Goal: Use online tool/utility: Utilize a website feature to perform a specific function

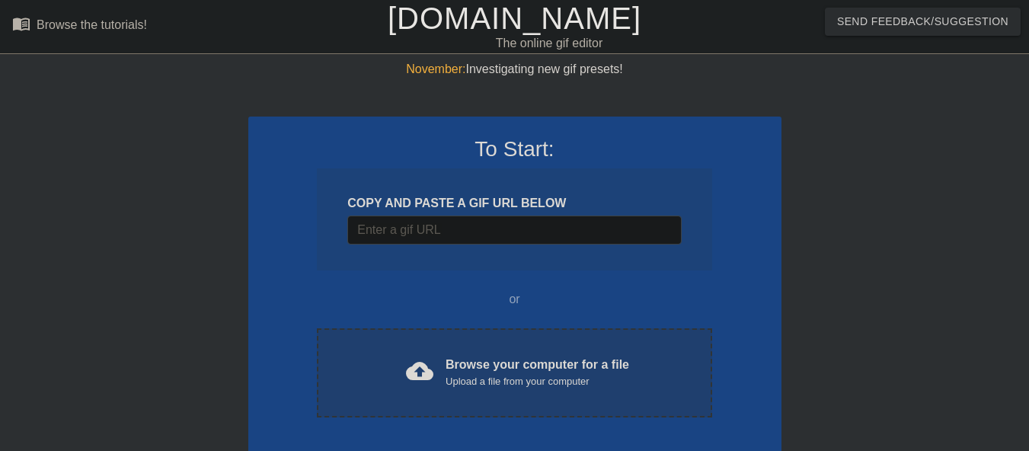
click at [477, 400] on div "cloud_upload Browse your computer for a file Upload a file from your computer C…" at bounding box center [514, 372] width 395 height 89
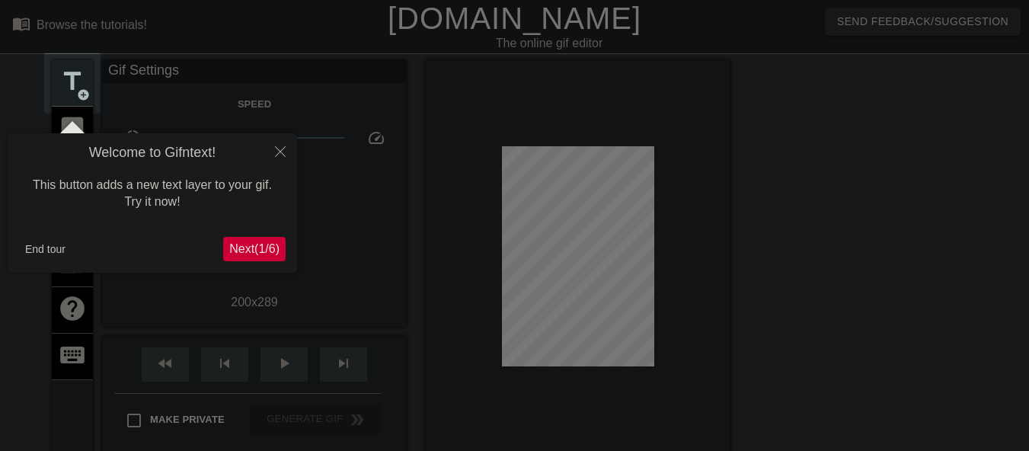
scroll to position [37, 0]
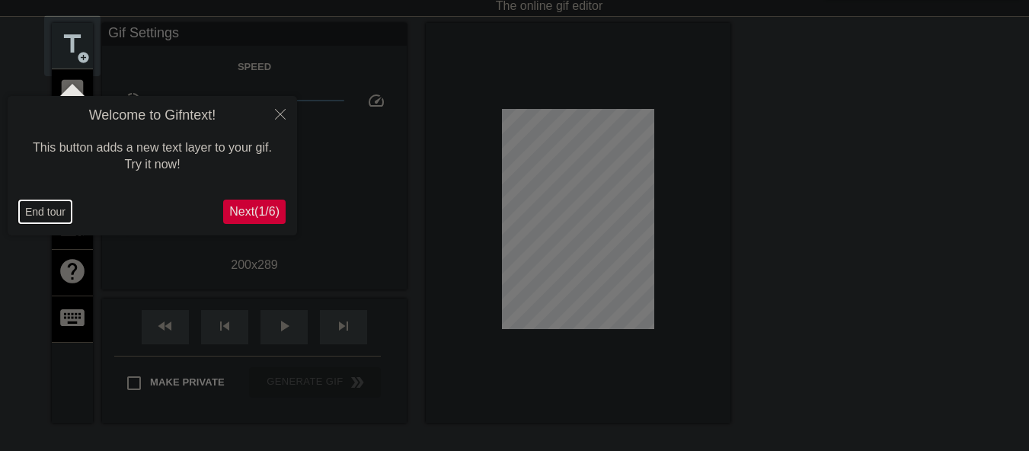
click at [25, 218] on button "End tour" at bounding box center [45, 211] width 53 height 23
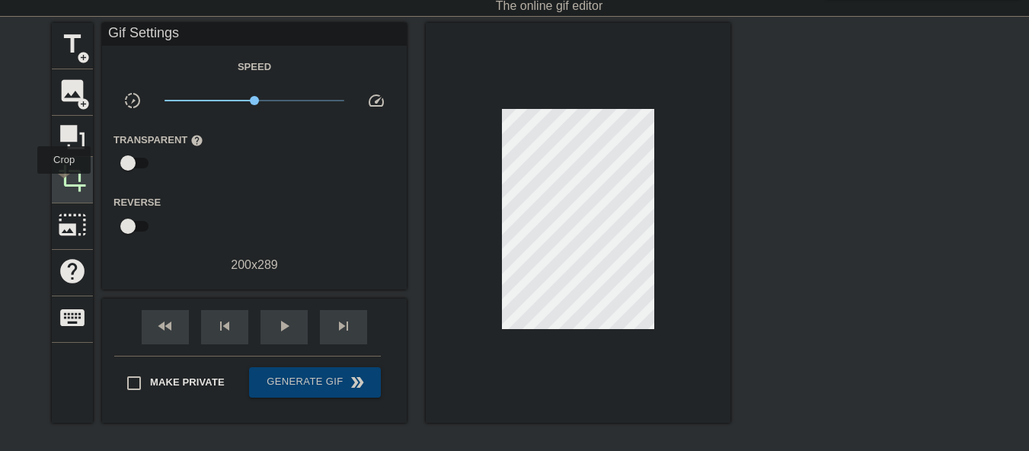
click at [64, 184] on span "crop" at bounding box center [72, 178] width 29 height 29
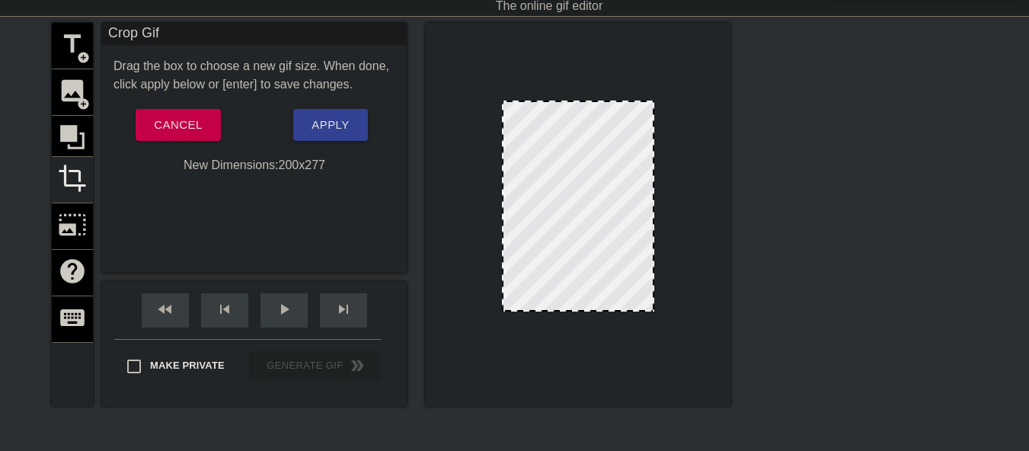
drag, startPoint x: 551, startPoint y: 318, endPoint x: 553, endPoint y: 309, distance: 9.4
click at [332, 117] on span "Apply" at bounding box center [330, 125] width 37 height 20
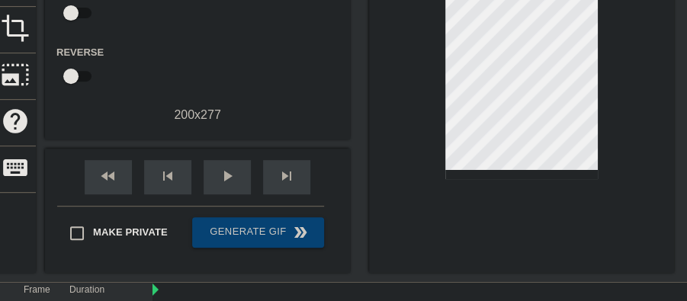
scroll to position [190, 0]
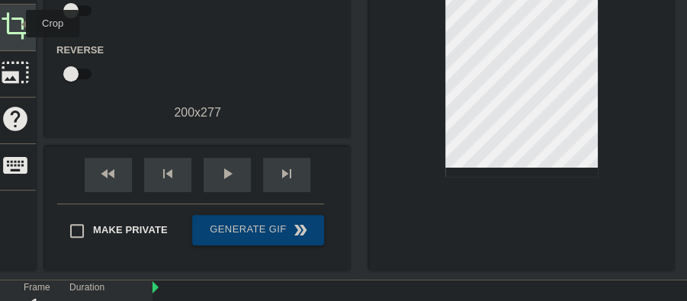
click at [16, 24] on span "crop" at bounding box center [15, 25] width 29 height 29
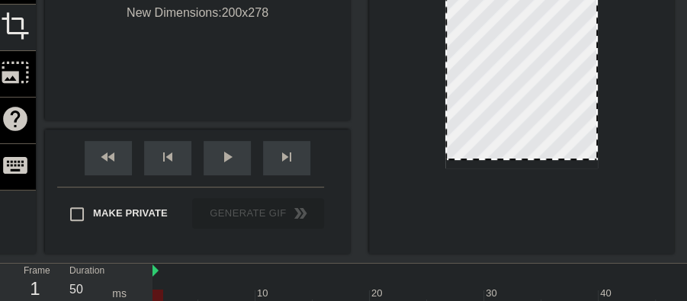
click at [503, 158] on div at bounding box center [520, 159] width 149 height 8
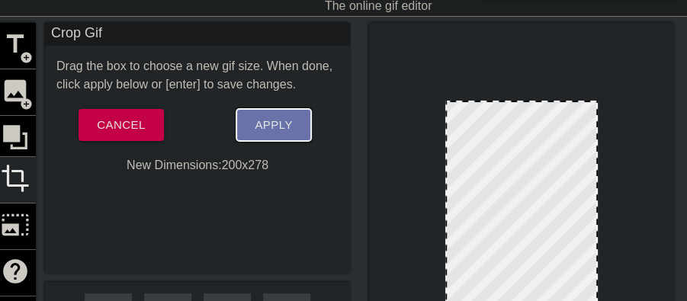
click at [261, 122] on span "Apply" at bounding box center [272, 125] width 37 height 20
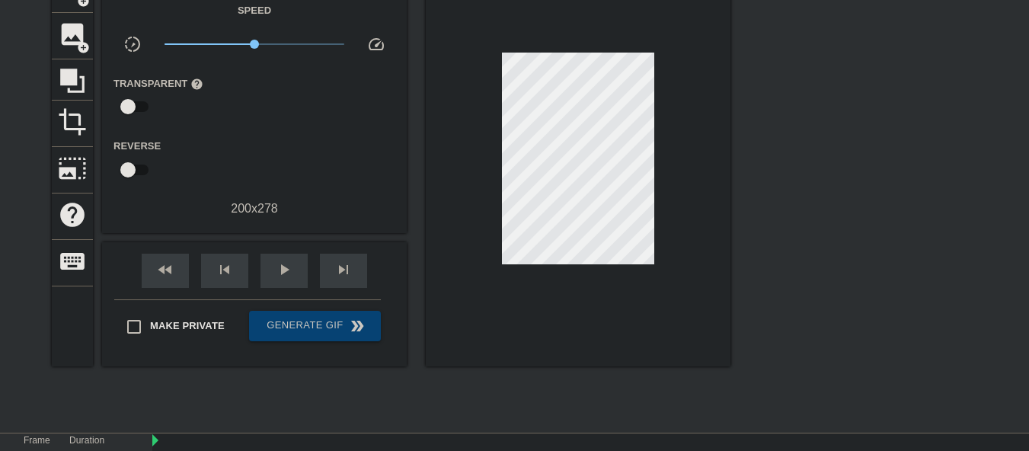
scroll to position [0, 0]
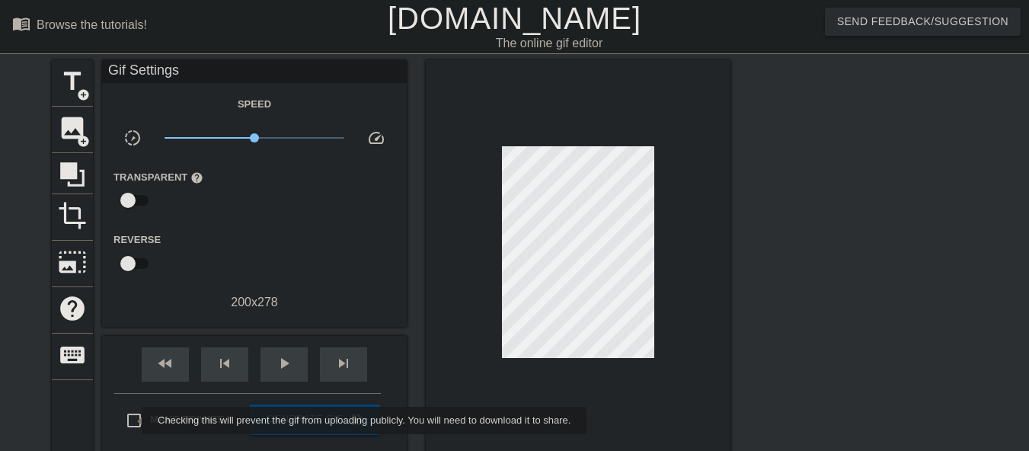
click at [126, 424] on input "Make Private" at bounding box center [134, 421] width 32 height 32
checkbox input "true"
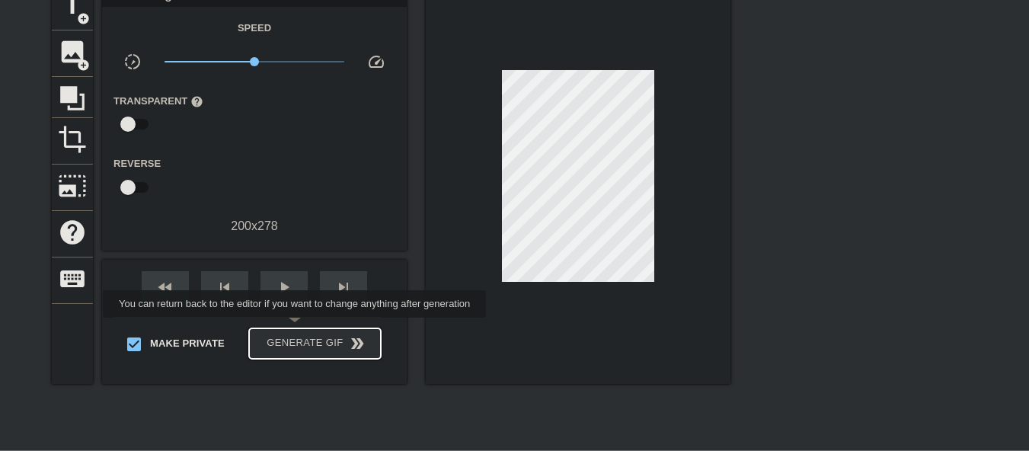
click at [296, 328] on button "Generate Gif double_arrow" at bounding box center [315, 343] width 132 height 30
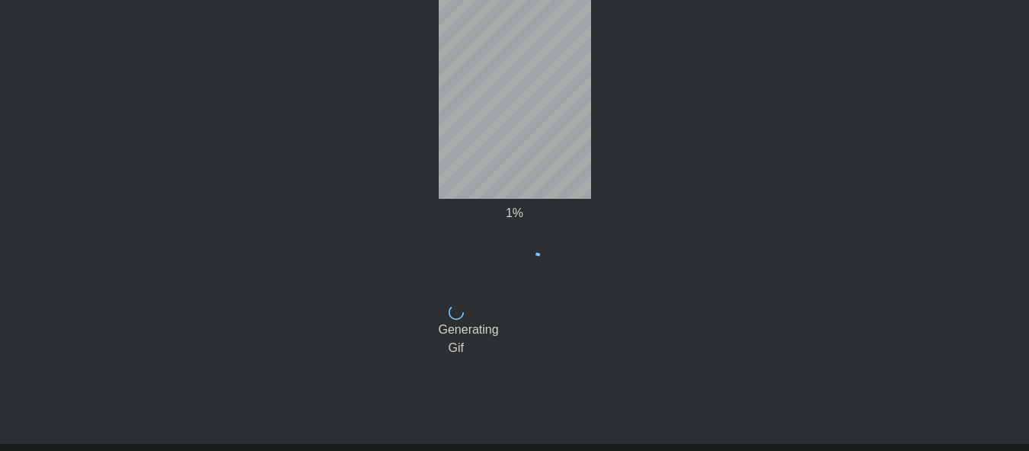
scroll to position [73, 0]
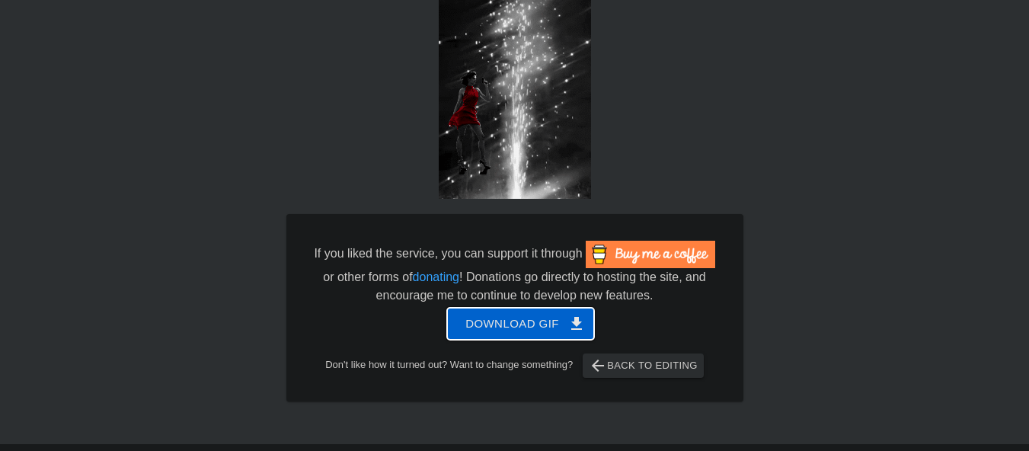
click at [491, 323] on span "Download gif get_app" at bounding box center [521, 324] width 110 height 20
